Goal: Transaction & Acquisition: Subscribe to service/newsletter

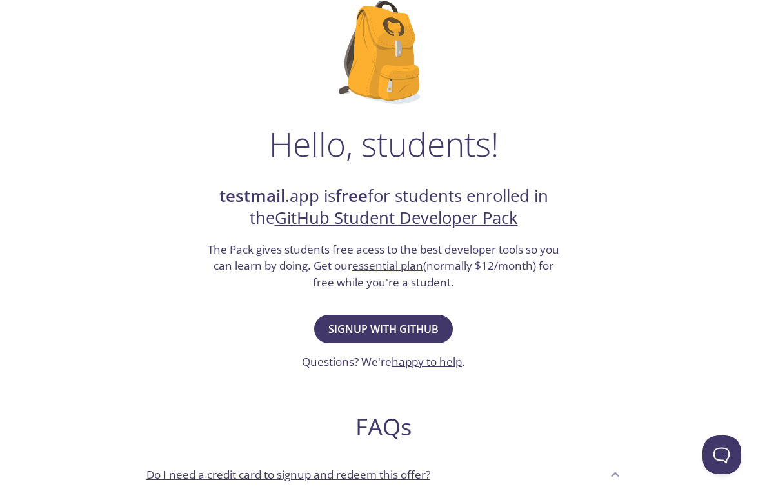
scroll to position [101, 0]
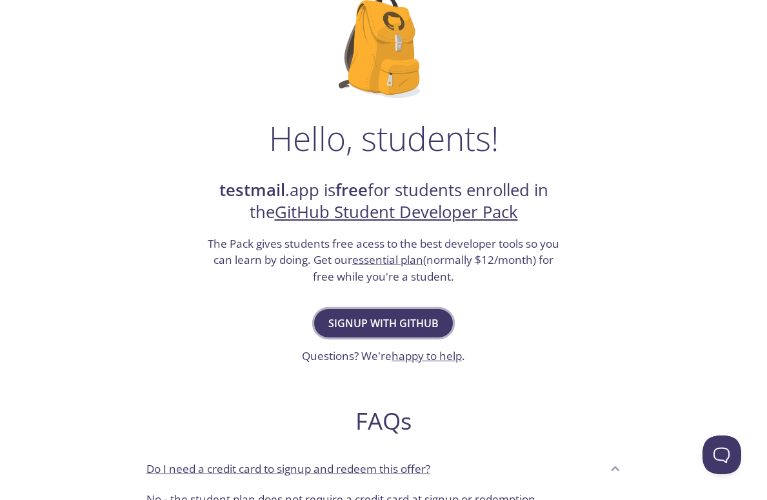
click at [392, 319] on span "Signup with GitHub" at bounding box center [383, 323] width 110 height 18
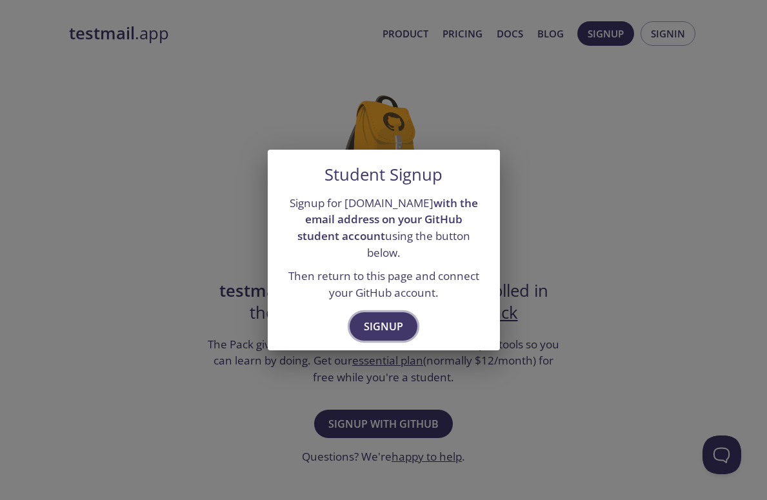
click at [392, 317] on span "Signup" at bounding box center [383, 326] width 39 height 18
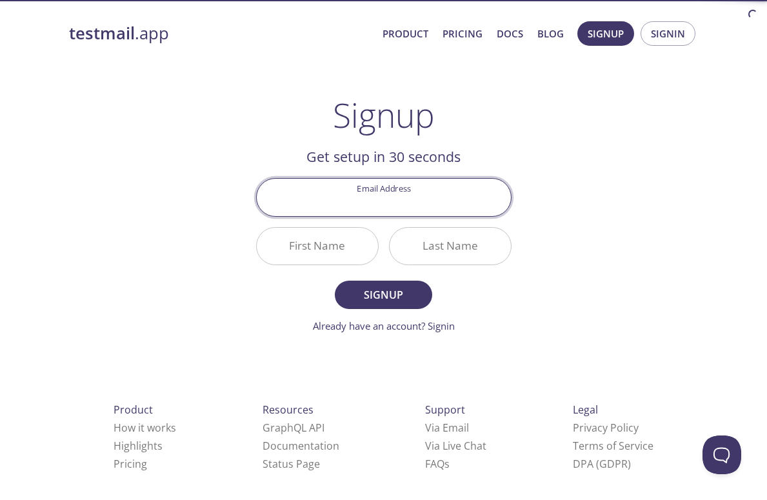
click at [399, 195] on input "Email Address" at bounding box center [384, 197] width 254 height 37
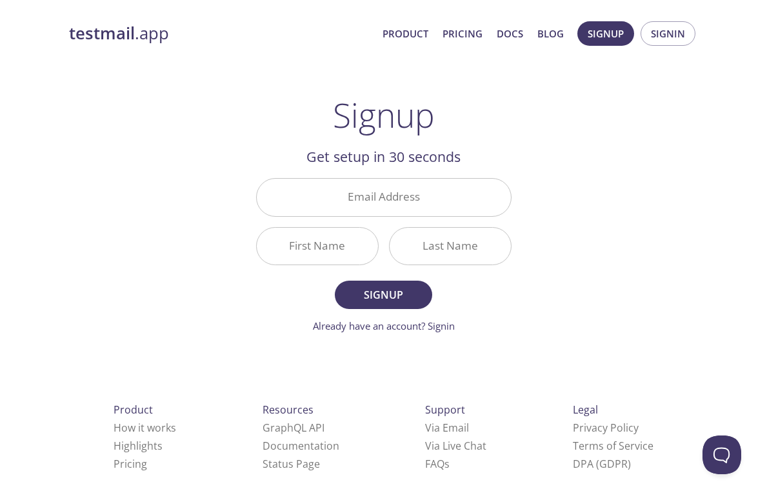
click at [223, 174] on div "testmail .app Product Pricing Docs Blog Signup Signin Signup Get setup in 30 se…" at bounding box center [384, 309] width 661 height 592
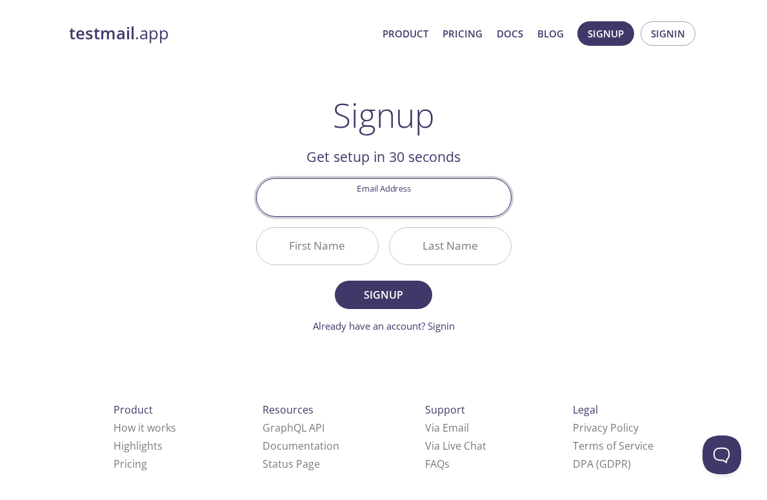
click at [341, 208] on input "Email Address" at bounding box center [384, 197] width 254 height 37
type input "[EMAIL_ADDRESS][DOMAIN_NAME]"
click at [323, 235] on input "First Name" at bounding box center [317, 246] width 121 height 37
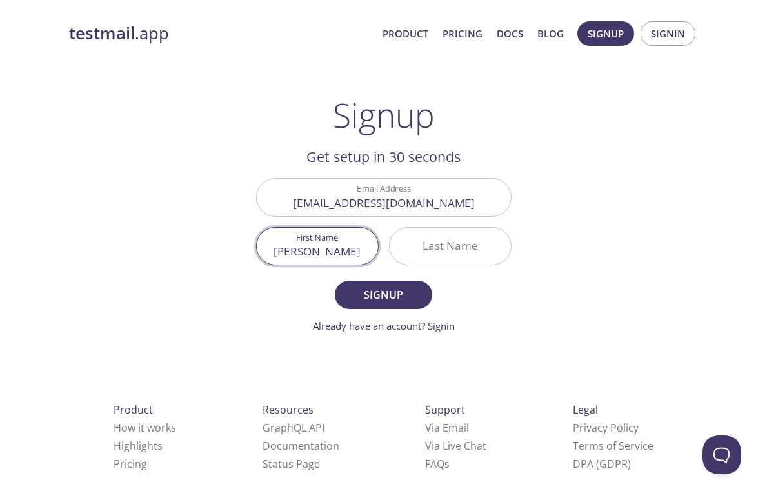
type input "[PERSON_NAME]"
click at [450, 246] on input "Last Name" at bounding box center [450, 246] width 121 height 37
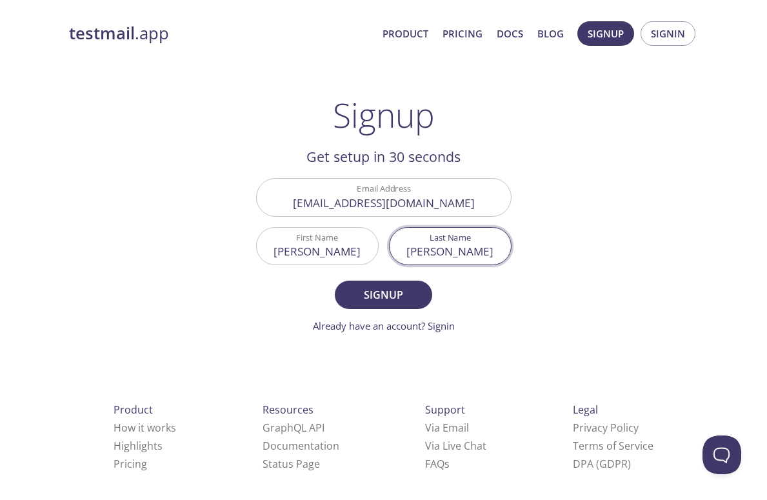
scroll to position [8, 0]
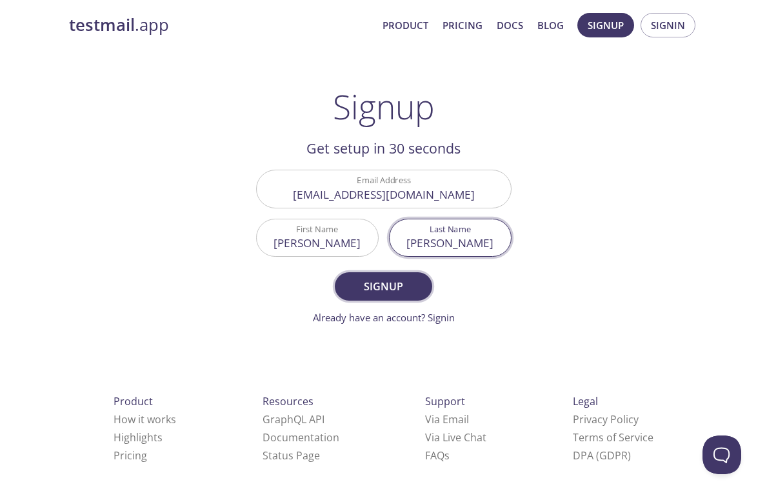
type input "[PERSON_NAME]"
click at [395, 280] on span "Signup" at bounding box center [383, 286] width 68 height 18
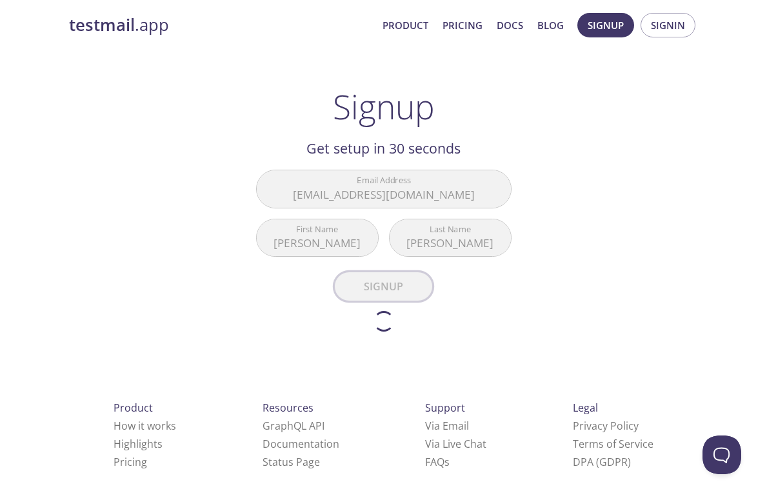
scroll to position [0, 0]
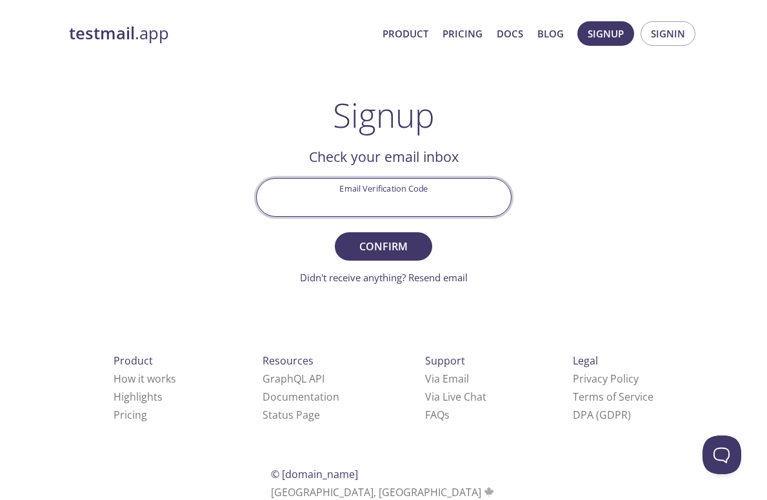
click at [414, 199] on input "Email Verification Code" at bounding box center [384, 197] width 254 height 37
paste input "5HLC3ZN"
type input "5HLC3ZN"
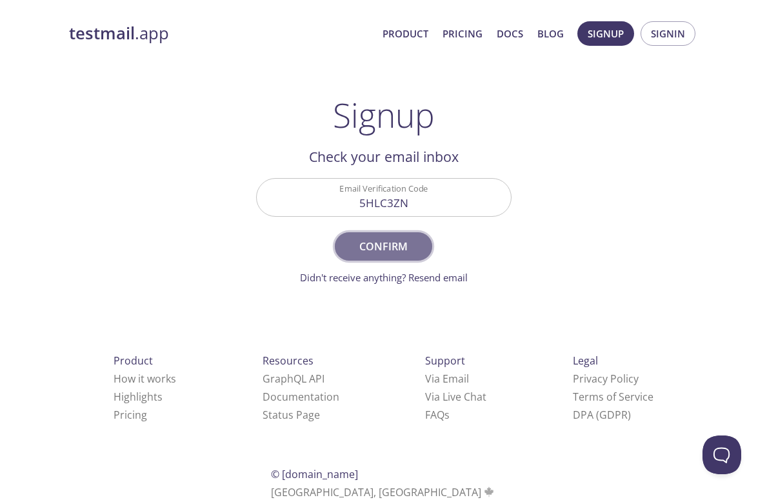
click at [401, 254] on span "Confirm" at bounding box center [383, 246] width 68 height 18
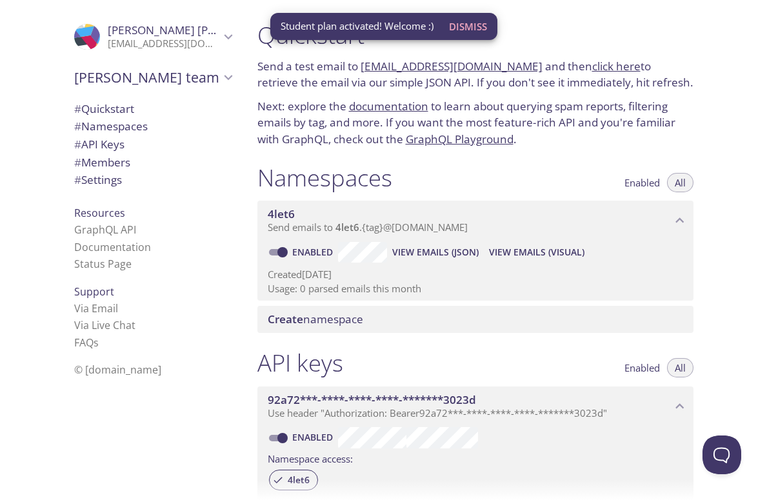
click at [459, 23] on span "Dismiss" at bounding box center [468, 26] width 38 height 17
